Goal: Task Accomplishment & Management: Use online tool/utility

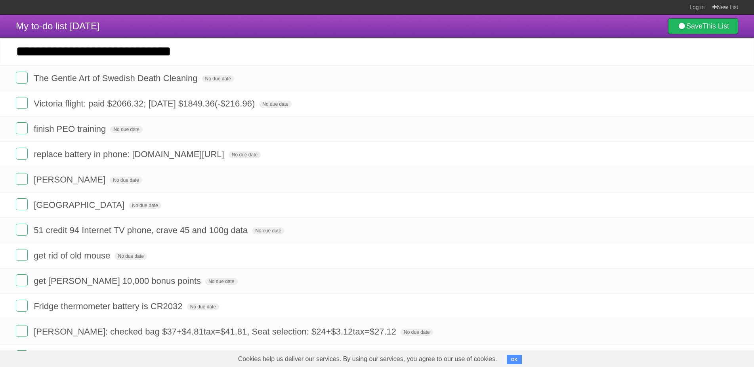
type input "**********"
click input "*********" at bounding box center [0, 0] width 0 height 0
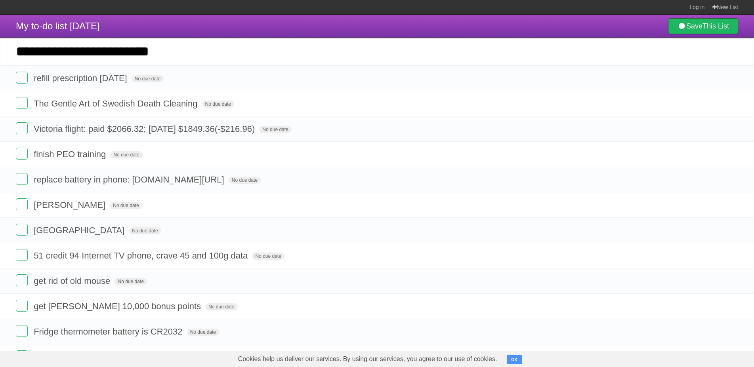
type input "**********"
click input "*********" at bounding box center [0, 0] width 0 height 0
